Goal: Information Seeking & Learning: Learn about a topic

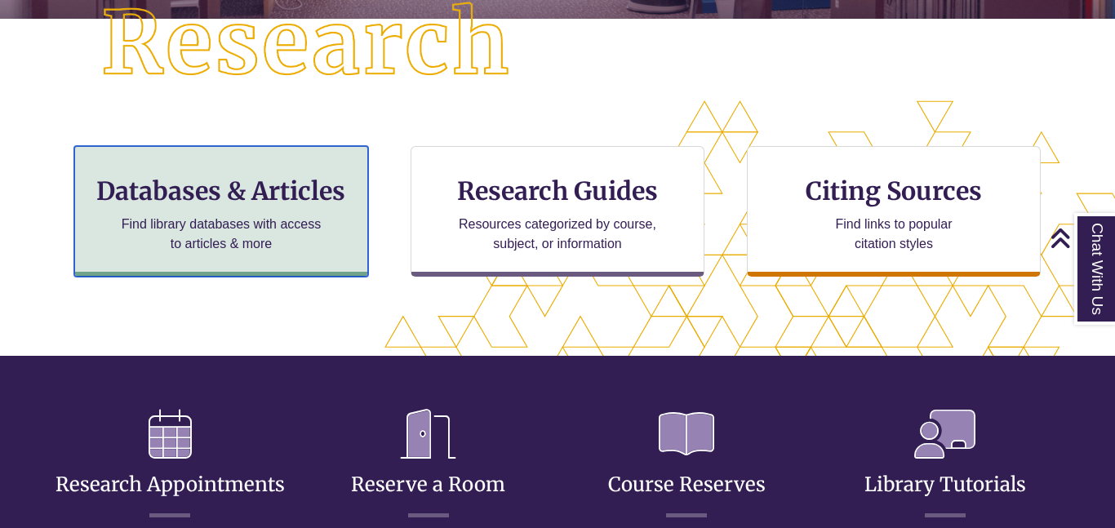
click at [268, 229] on p "Find library databases with access to articles & more" at bounding box center [221, 234] width 213 height 39
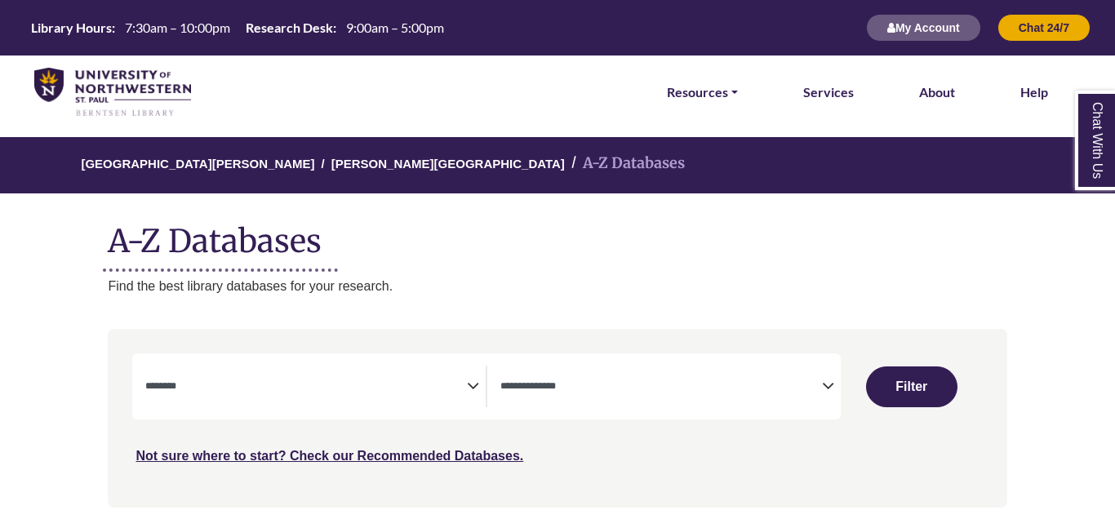
select select "Database Subject Filter"
select select "Database Types Filter"
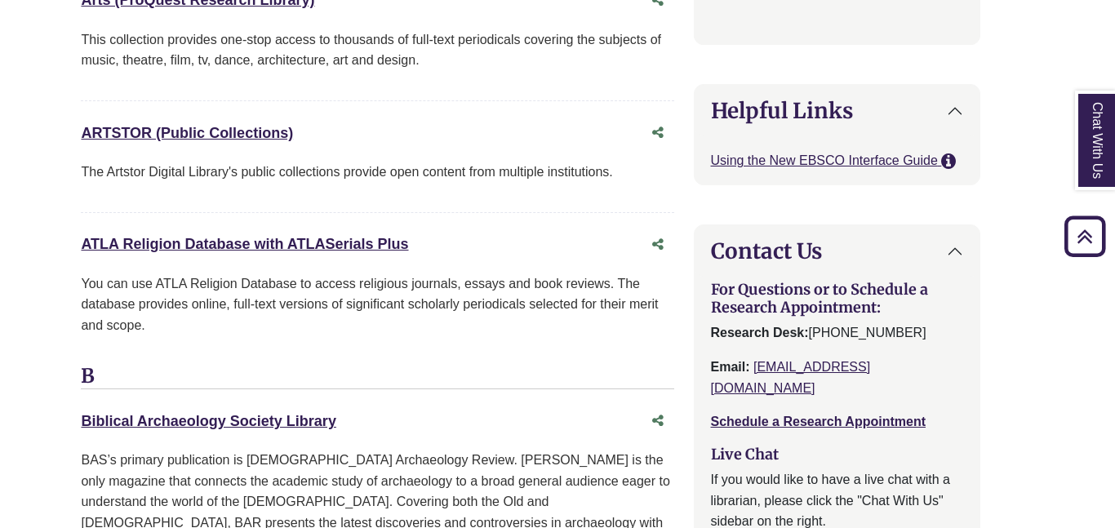
scroll to position [1591, 27]
click at [267, 241] on link "ATLA Religion Database with ATLASerials Plus This link opens in a new window" at bounding box center [244, 243] width 327 height 16
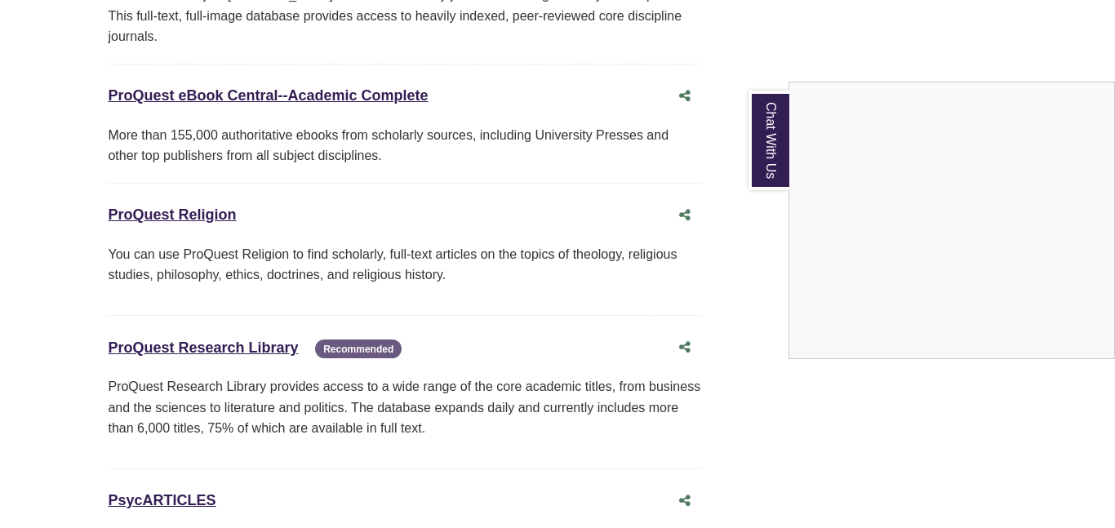
scroll to position [12584, 0]
click at [225, 203] on div "Chat With Us" at bounding box center [557, 264] width 1115 height 528
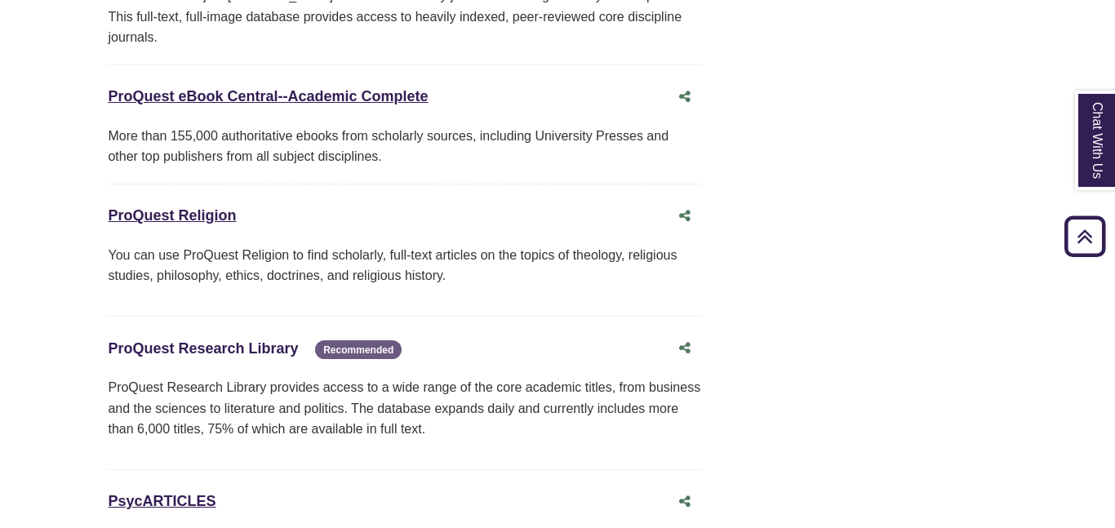
click at [225, 340] on link "ProQuest Research Library This link opens in a new window" at bounding box center [203, 348] width 190 height 16
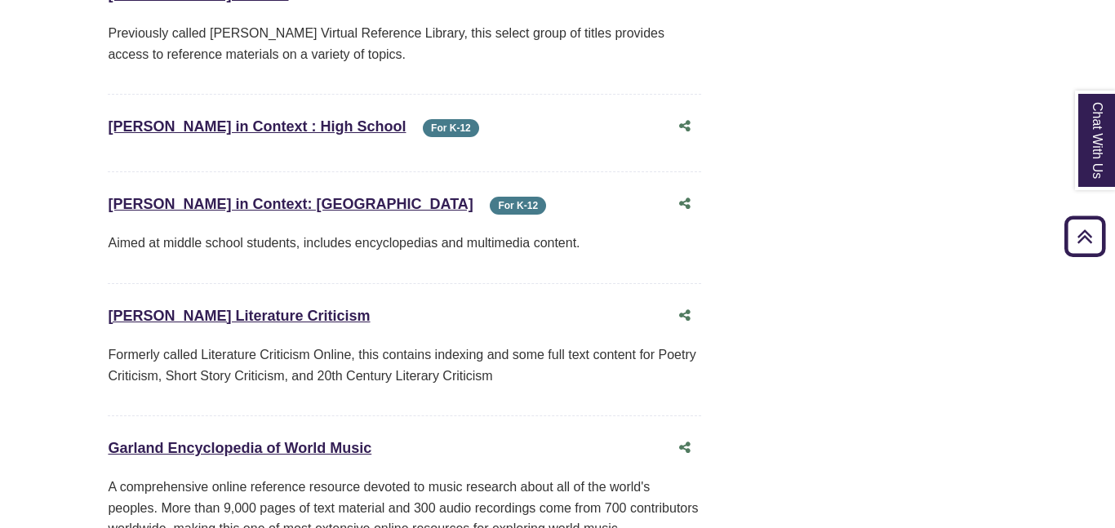
scroll to position [5140, 0]
